Goal: Task Accomplishment & Management: Use online tool/utility

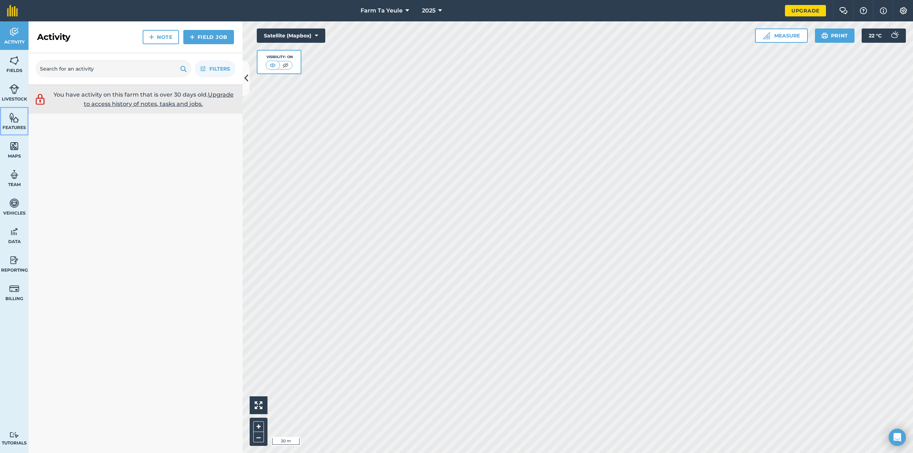
click at [18, 117] on img at bounding box center [14, 117] width 10 height 11
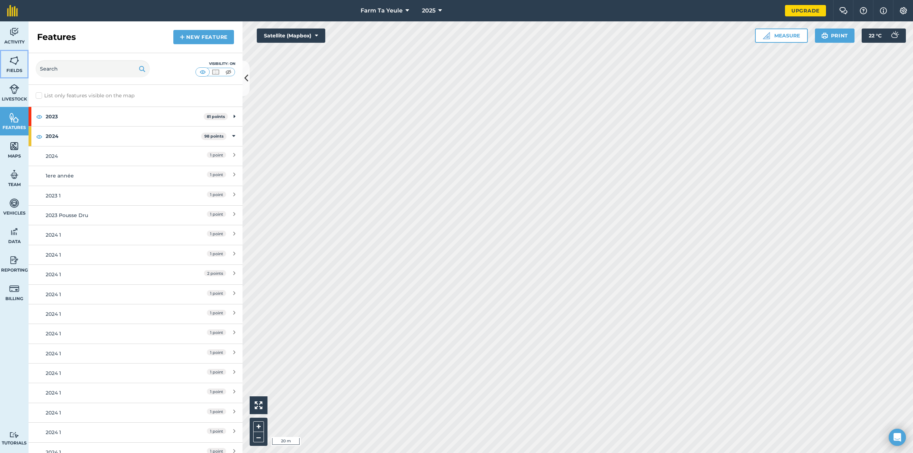
click at [16, 64] on img at bounding box center [14, 60] width 10 height 11
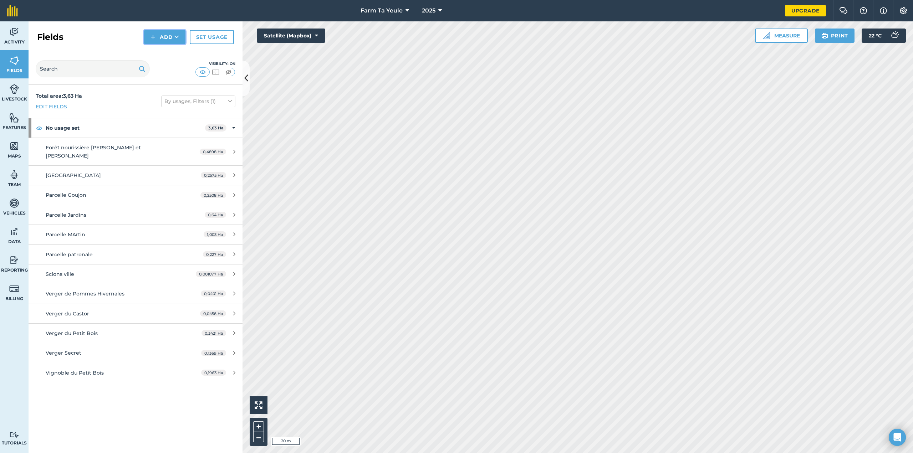
click at [169, 37] on button "Add" at bounding box center [164, 37] width 41 height 14
click at [169, 52] on link "Draw" at bounding box center [164, 53] width 39 height 16
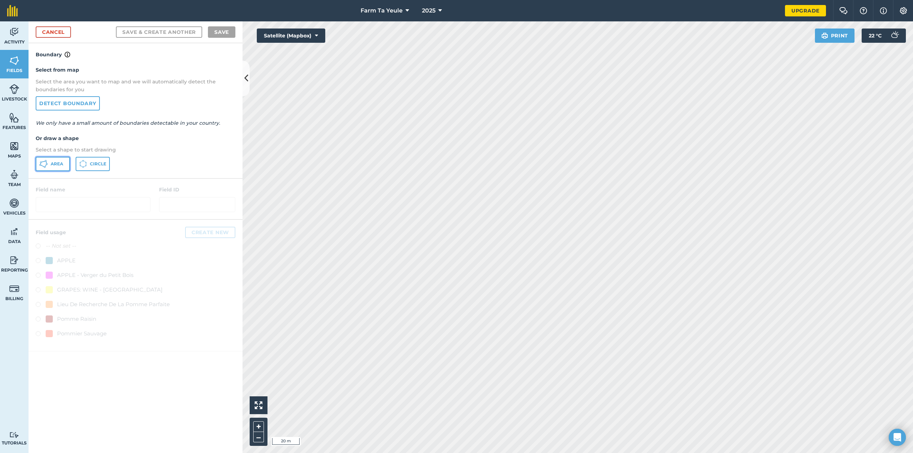
click at [51, 166] on span "Area" at bounding box center [57, 164] width 12 height 6
